Goal: Book appointment/travel/reservation

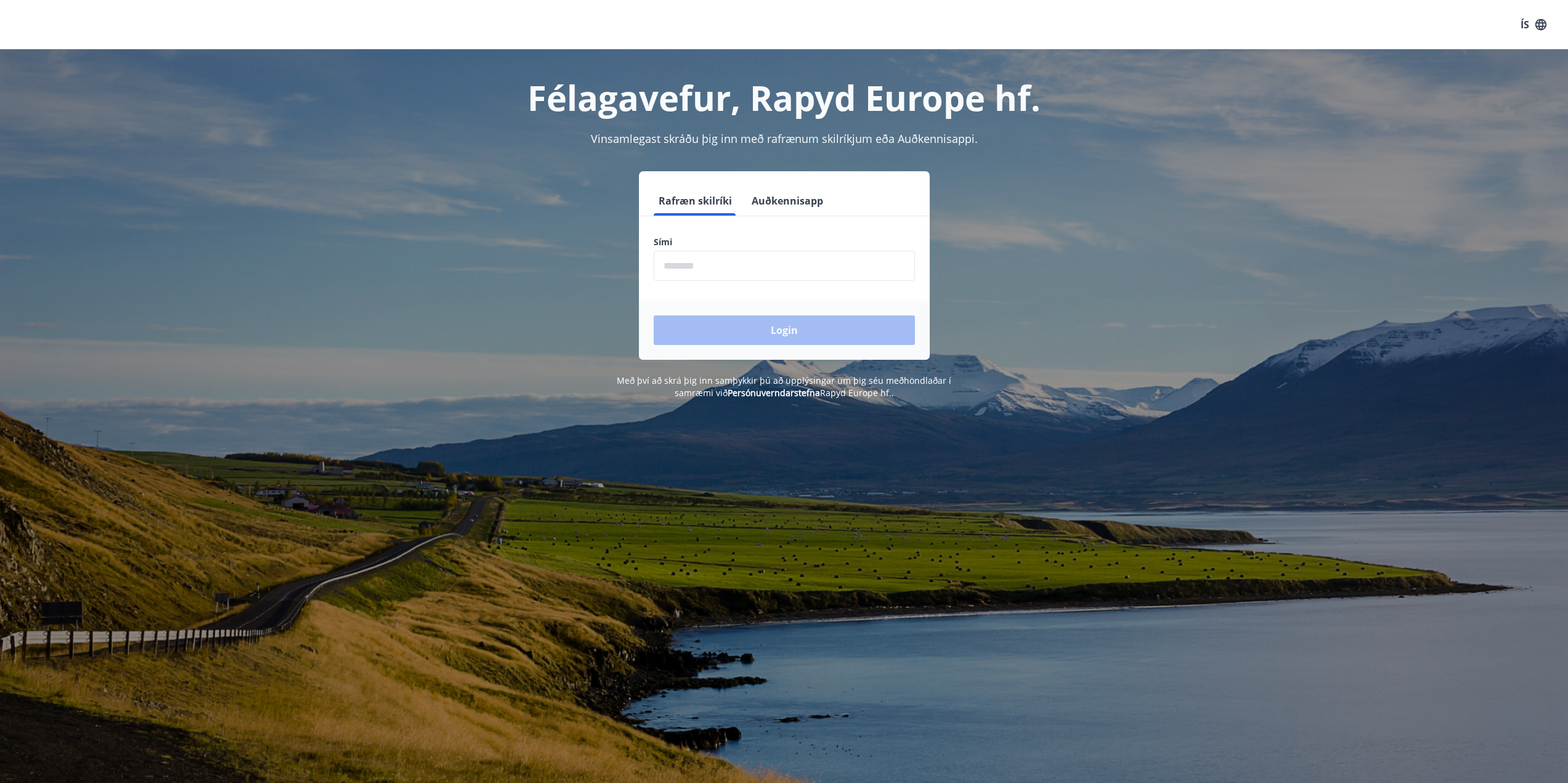
click at [708, 263] on input "phone" at bounding box center [784, 265] width 261 height 30
type input "********"
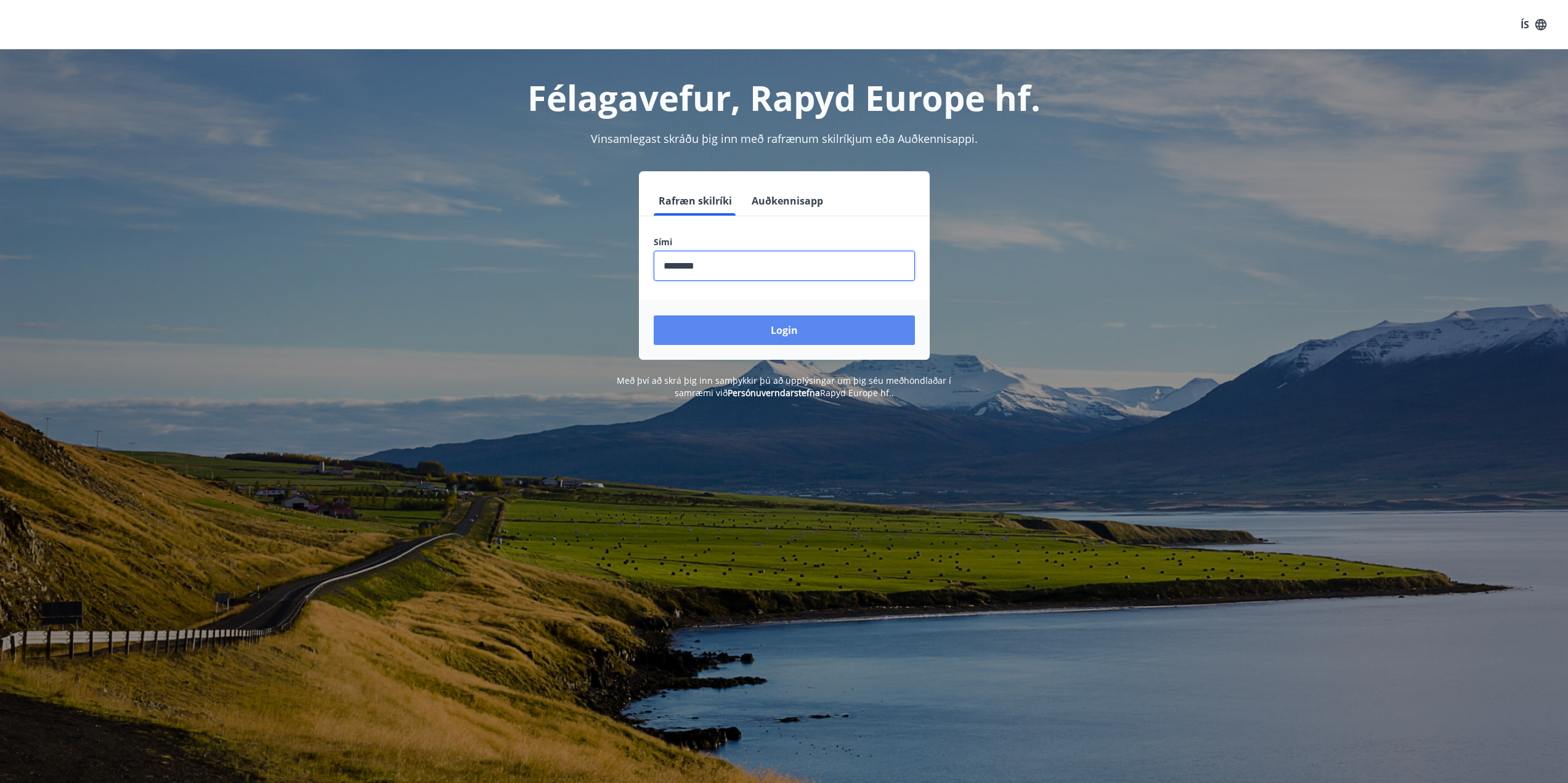
click at [767, 328] on button "Login" at bounding box center [784, 330] width 261 height 30
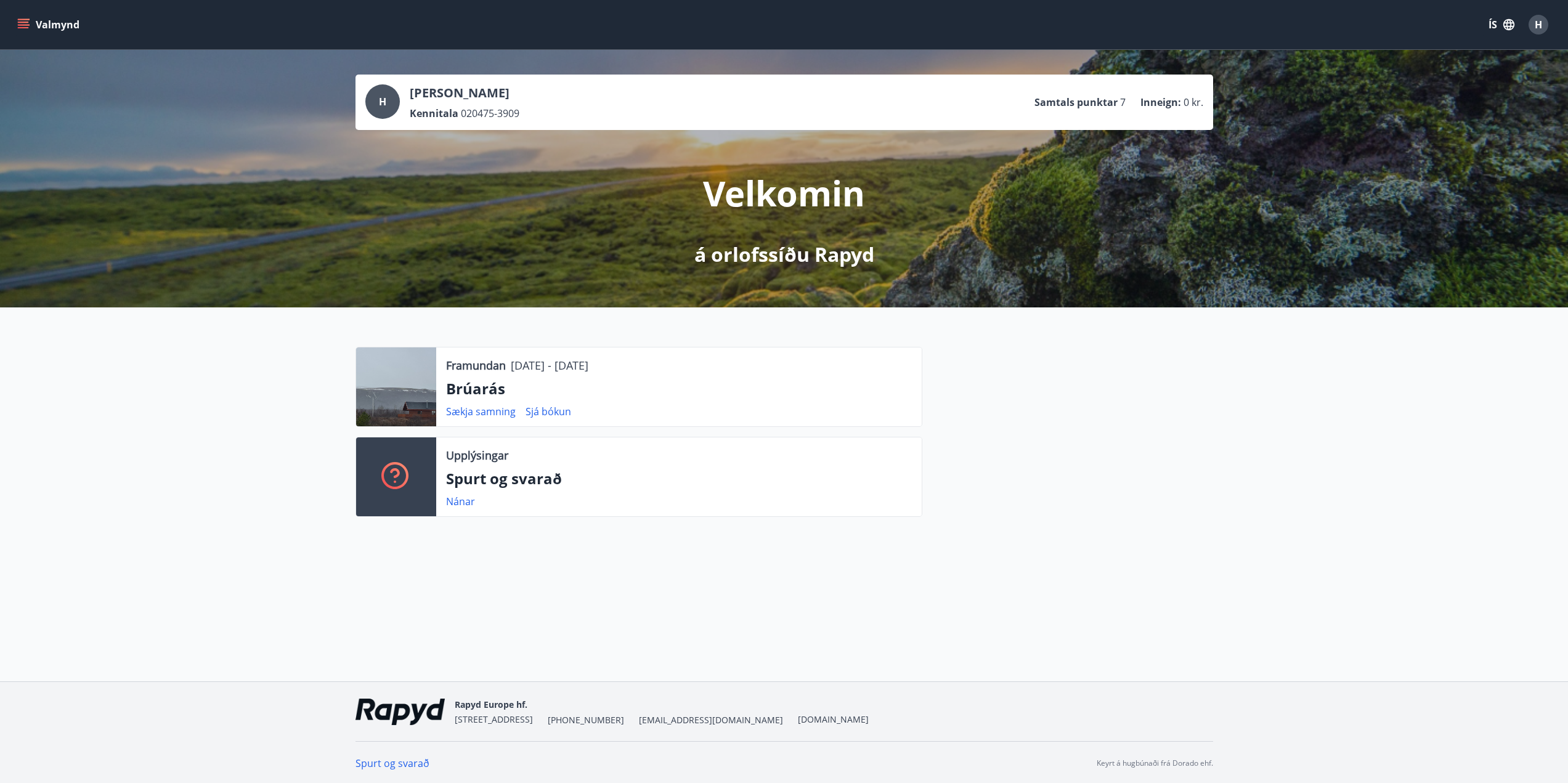
click at [25, 20] on icon "menu" at bounding box center [23, 24] width 12 height 12
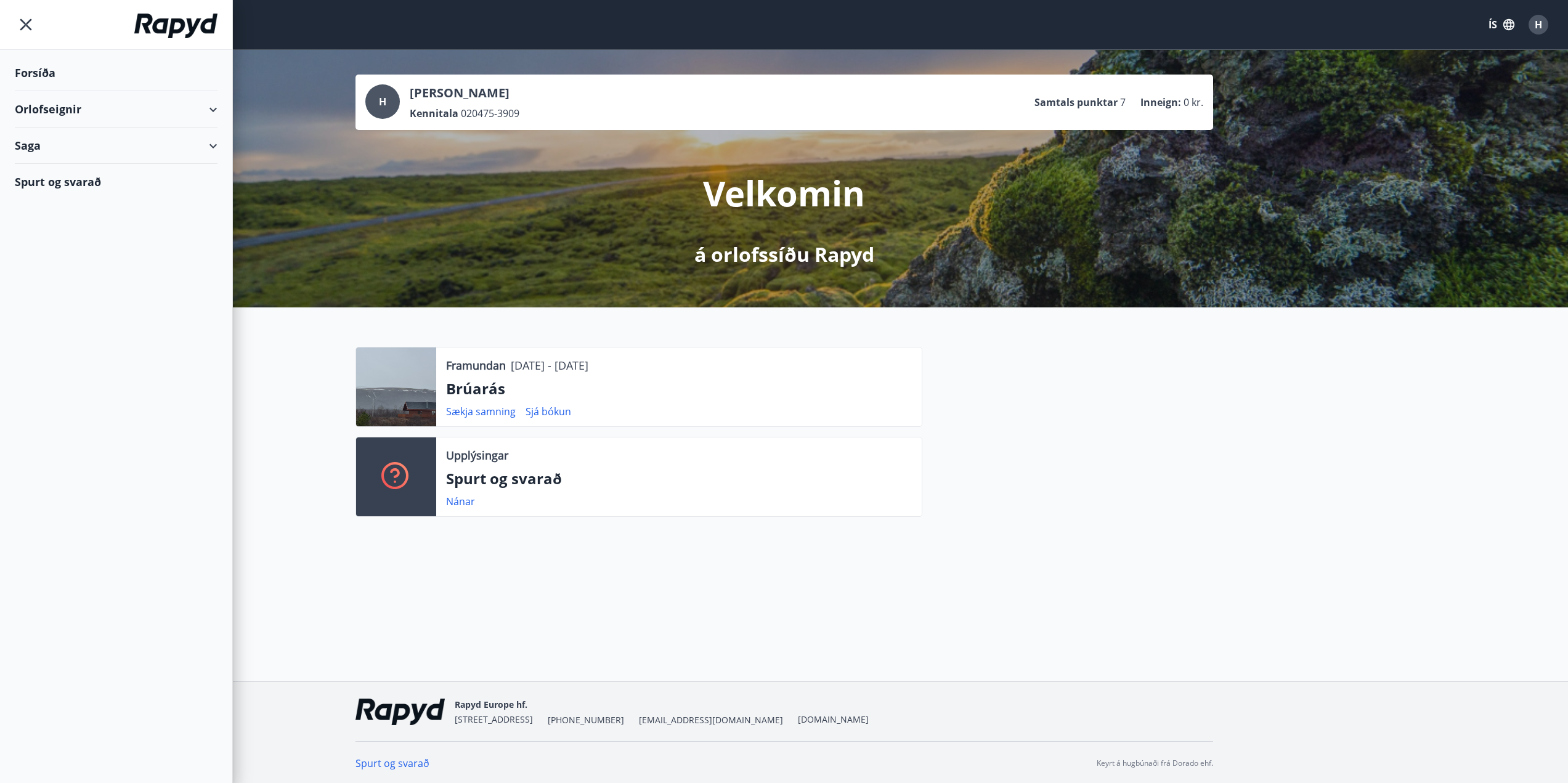
click at [94, 107] on div "Orlofseignir" at bounding box center [115, 109] width 202 height 36
click at [69, 138] on div "Framboð" at bounding box center [116, 140] width 183 height 26
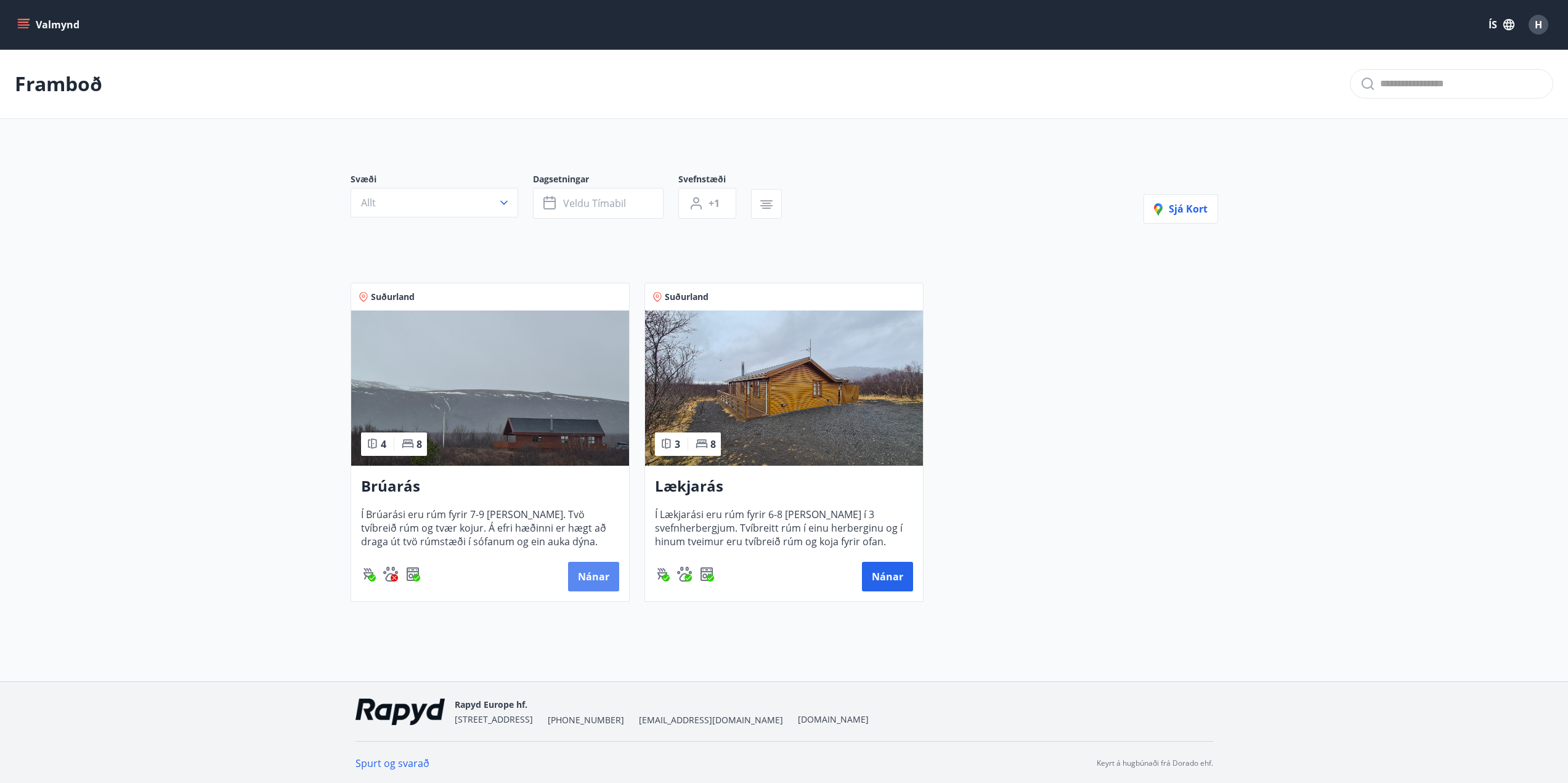
click at [585, 577] on button "Nánar" at bounding box center [593, 577] width 51 height 30
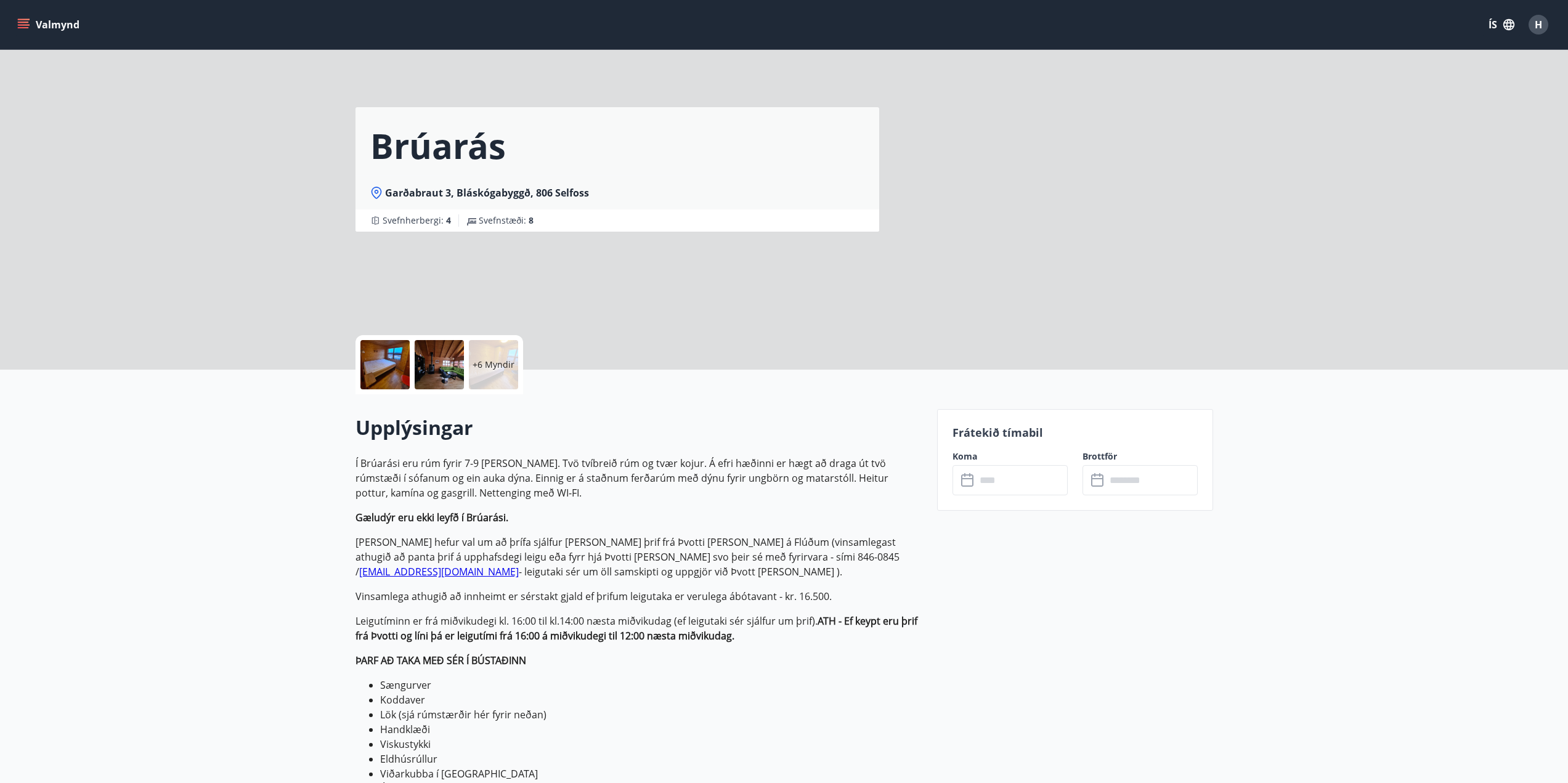
click at [1033, 486] on input "text" at bounding box center [1021, 480] width 92 height 30
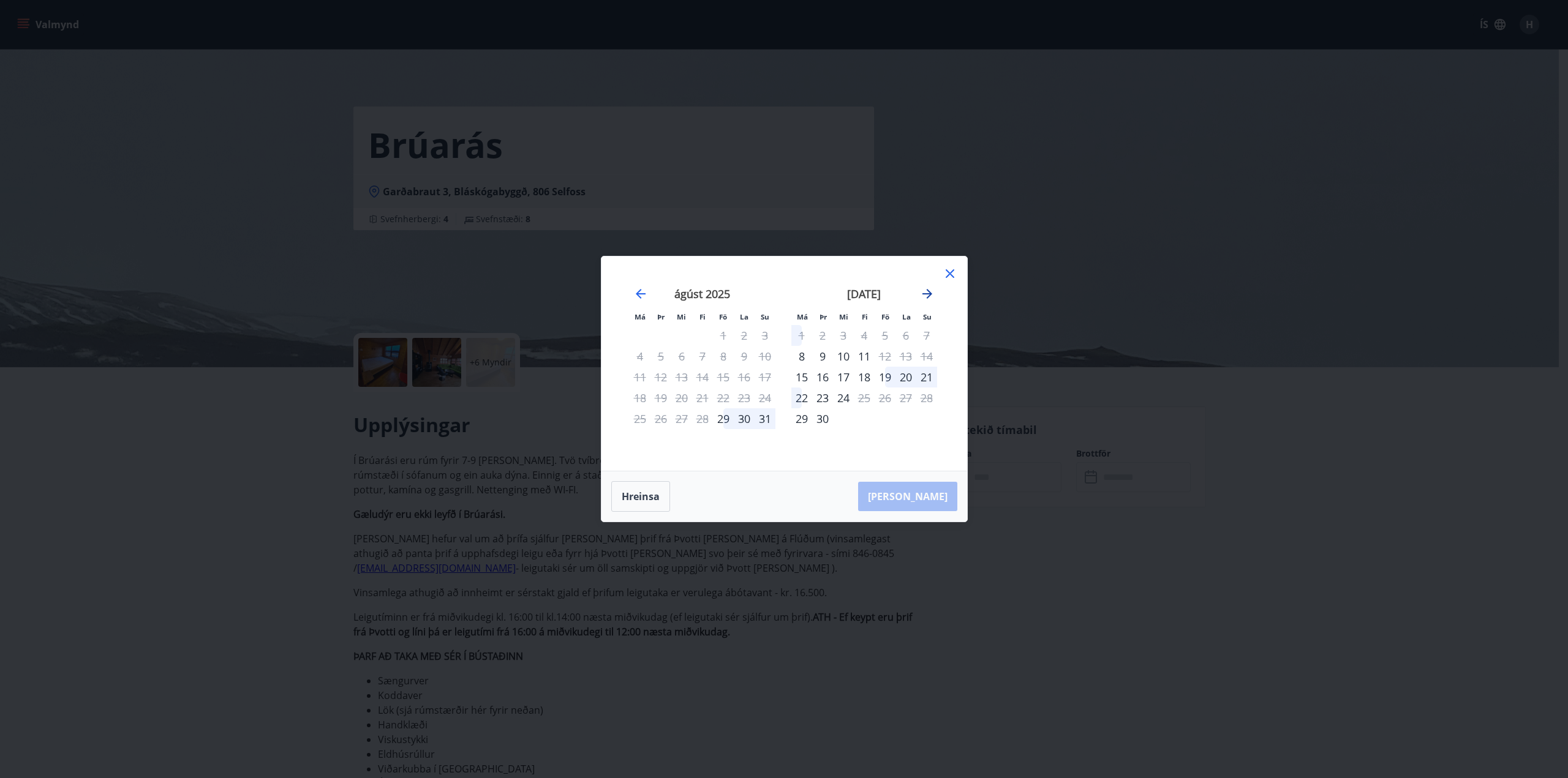
click at [925, 296] on icon "Move forward to switch to the next month." at bounding box center [927, 294] width 14 height 14
click at [927, 295] on icon "Move forward to switch to the next month." at bounding box center [927, 294] width 10 height 10
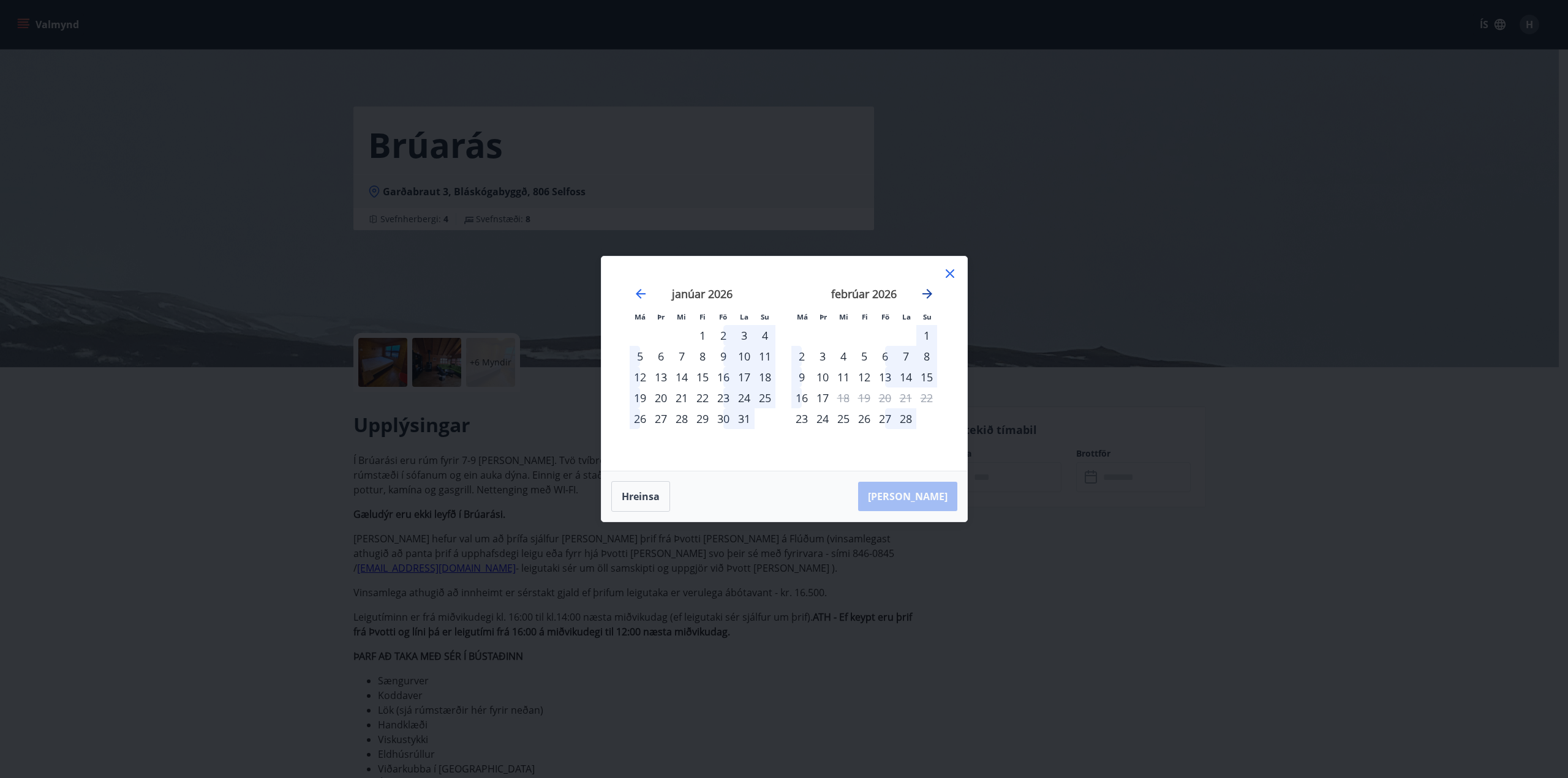
click at [927, 295] on icon "Move forward to switch to the next month." at bounding box center [927, 294] width 10 height 10
click at [951, 275] on icon at bounding box center [950, 274] width 9 height 9
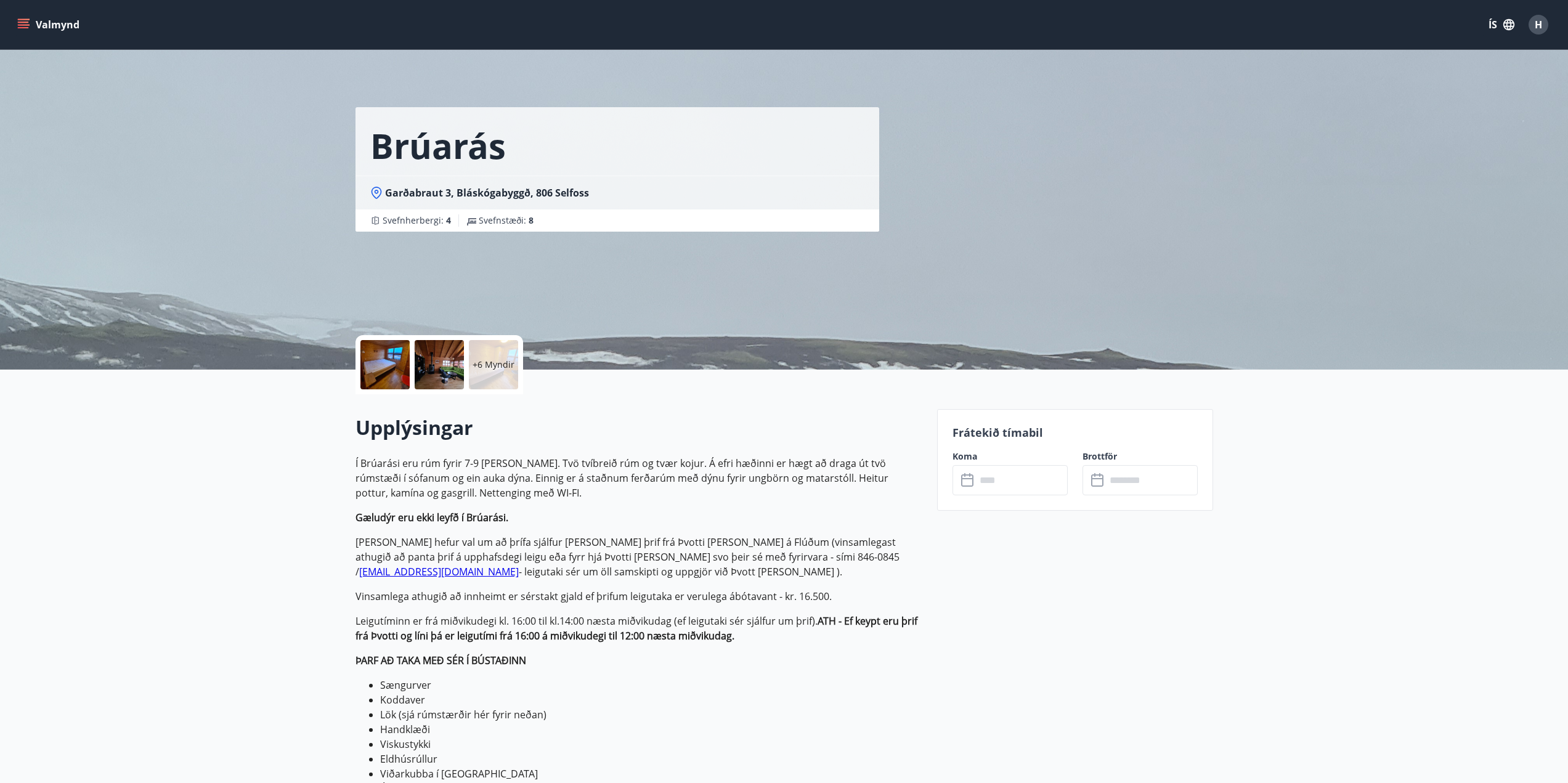
click at [27, 25] on icon "menu" at bounding box center [25, 24] width 13 height 1
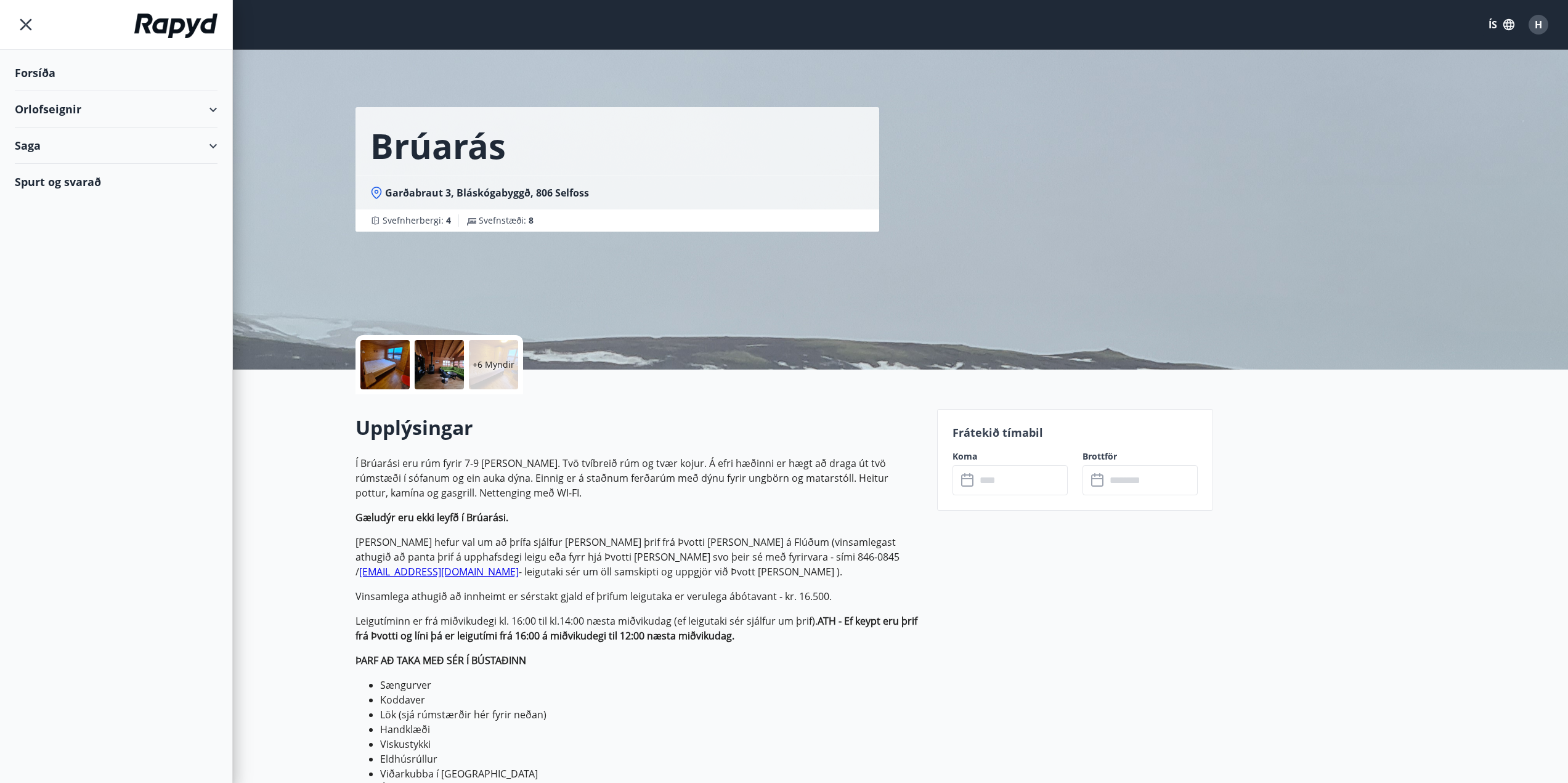
click at [47, 106] on div "Orlofseignir" at bounding box center [115, 109] width 202 height 36
click at [63, 145] on div "Framboð" at bounding box center [116, 140] width 183 height 26
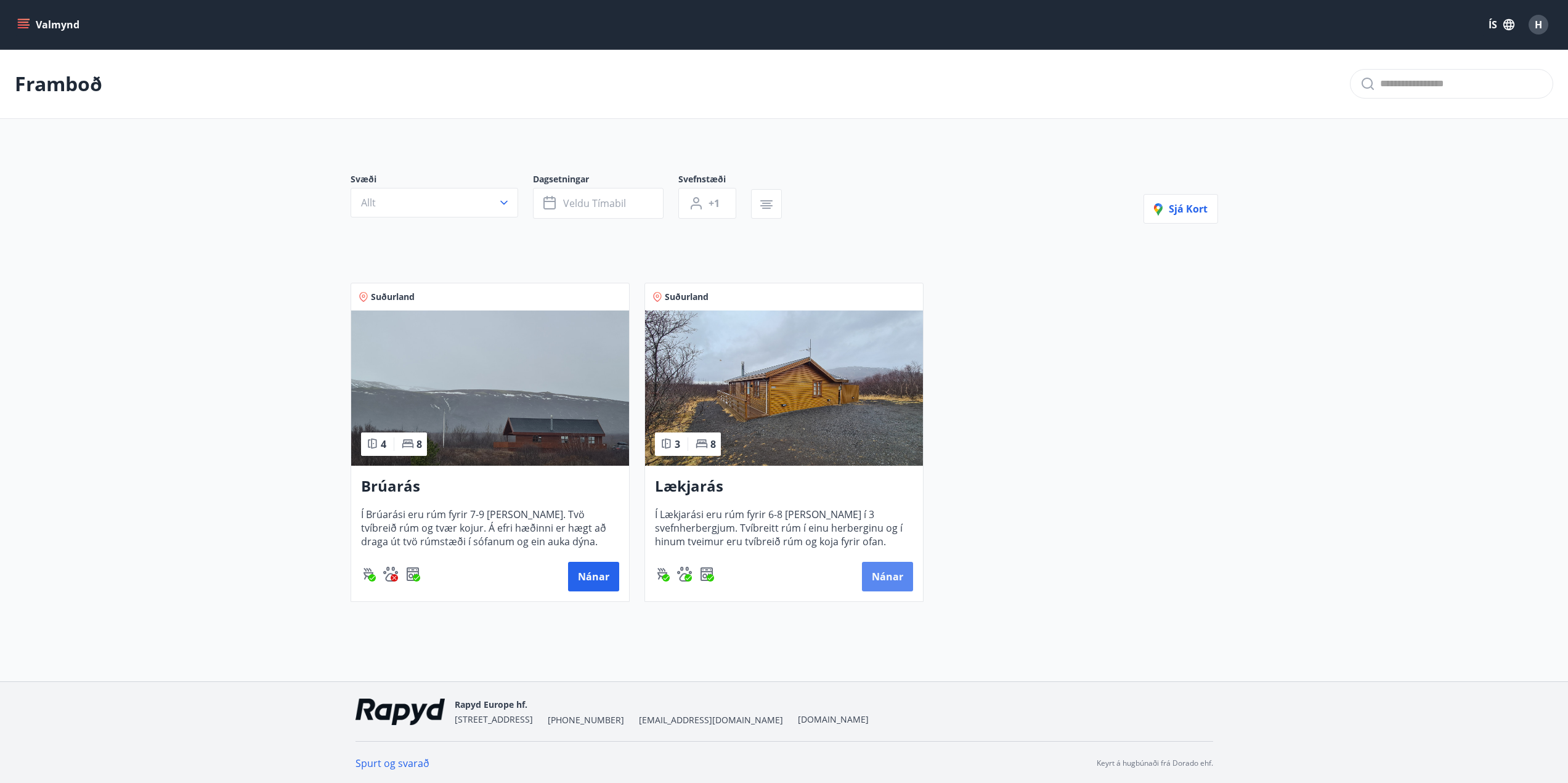
click at [895, 574] on button "Nánar" at bounding box center [887, 577] width 51 height 30
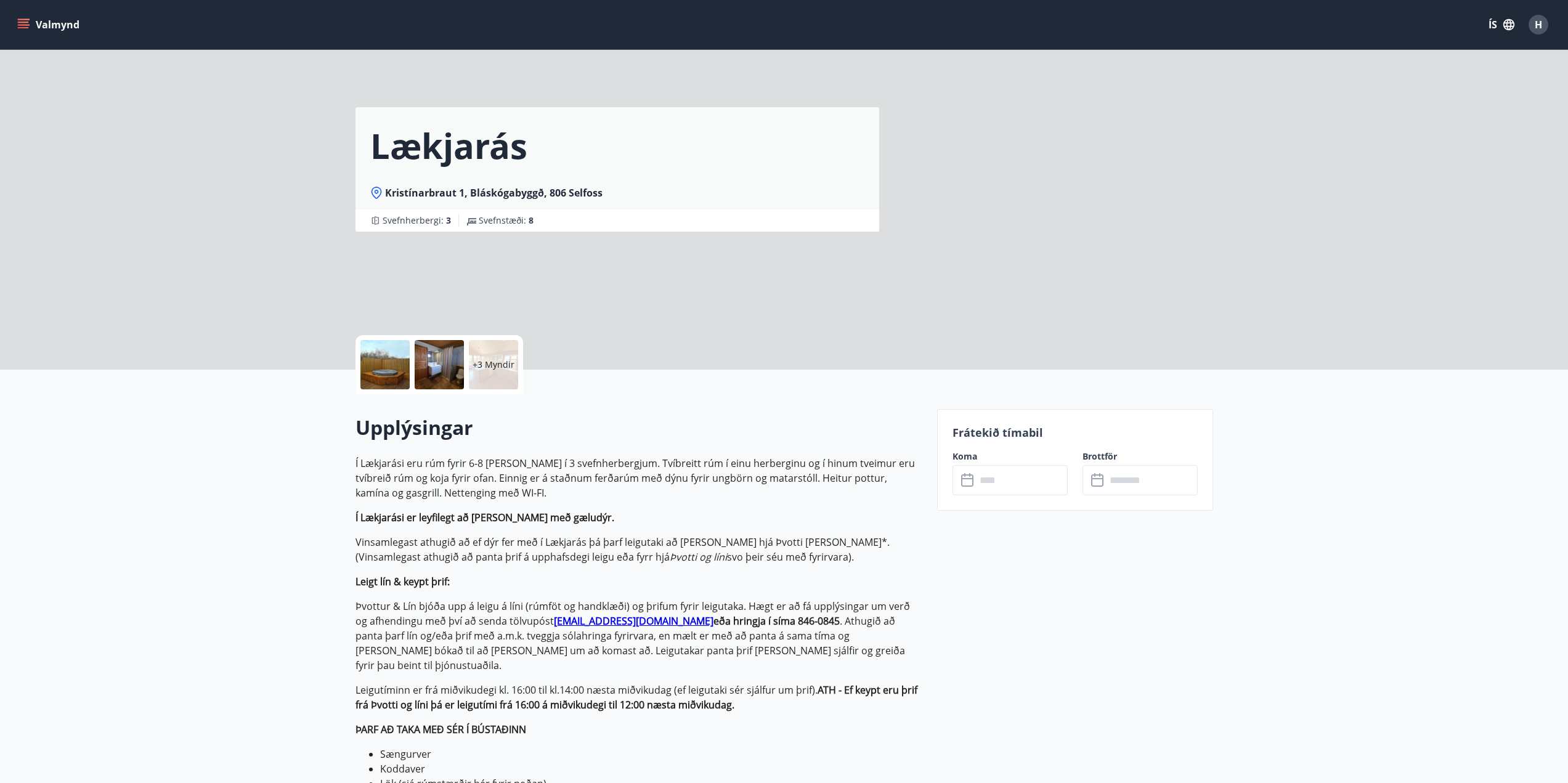
click at [1005, 477] on input "text" at bounding box center [1021, 480] width 92 height 30
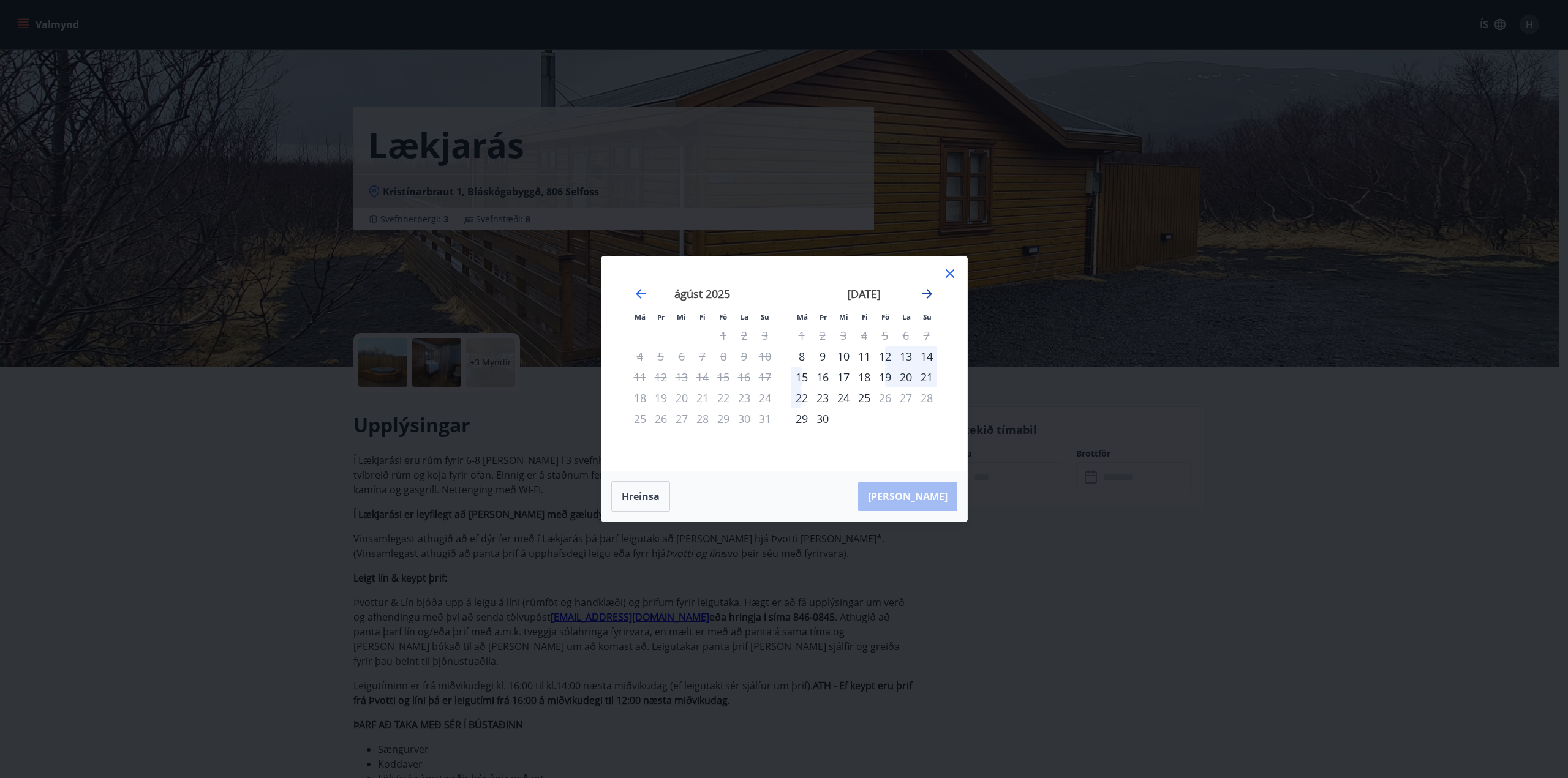
click at [928, 295] on icon "Move forward to switch to the next month." at bounding box center [927, 294] width 10 height 10
click at [929, 294] on icon "Move forward to switch to the next month." at bounding box center [927, 294] width 10 height 10
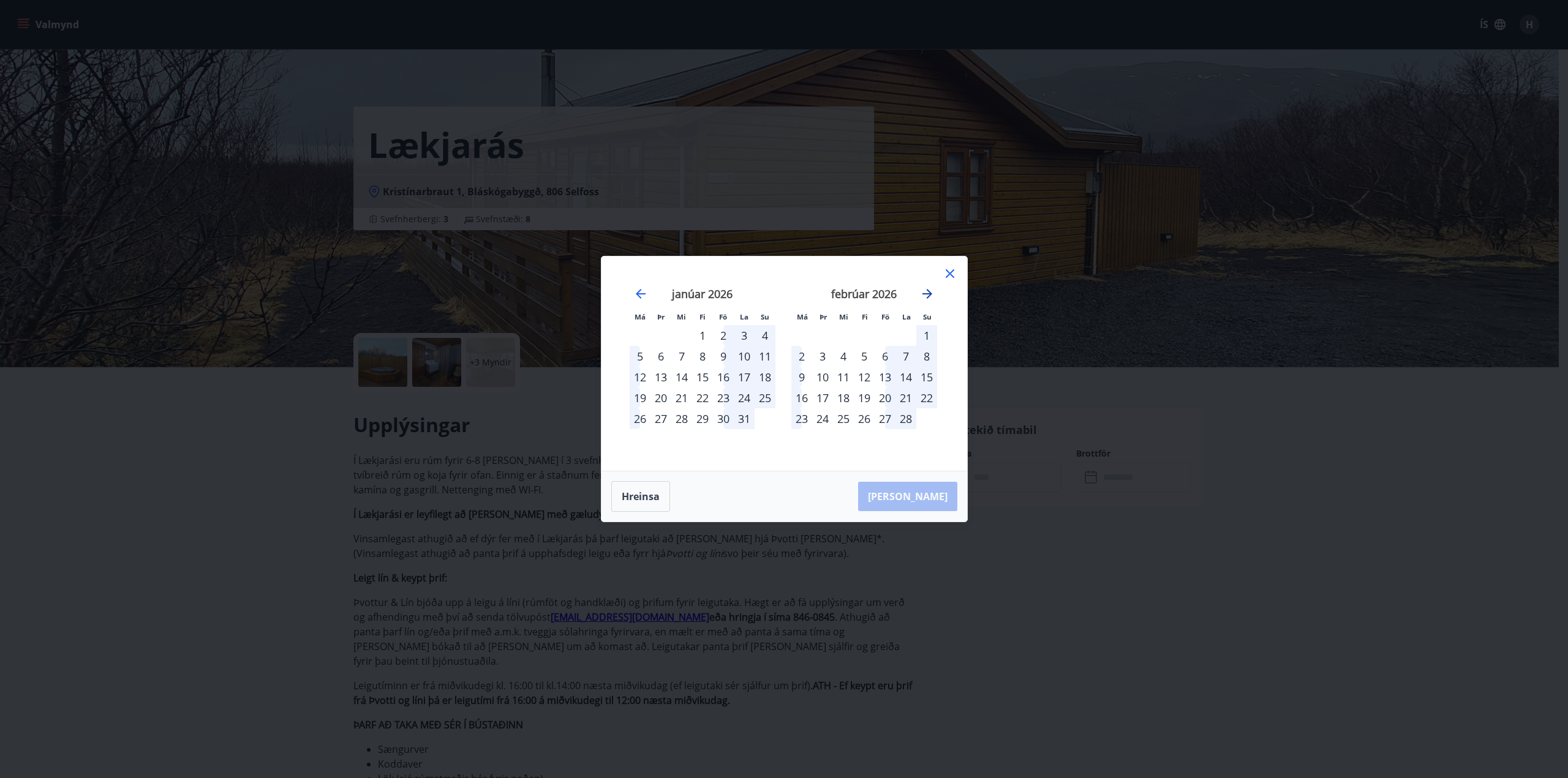
click at [929, 294] on icon "Move forward to switch to the next month." at bounding box center [927, 294] width 10 height 10
click at [953, 275] on icon at bounding box center [950, 273] width 14 height 14
